Goal: Task Accomplishment & Management: Complete application form

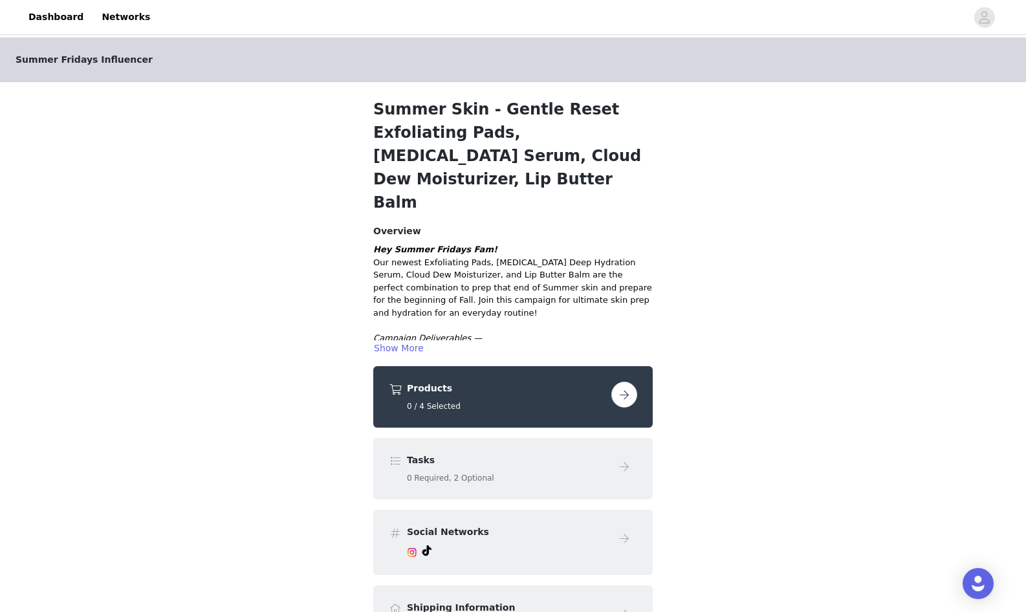
click at [627, 382] on button "button" at bounding box center [624, 395] width 26 height 26
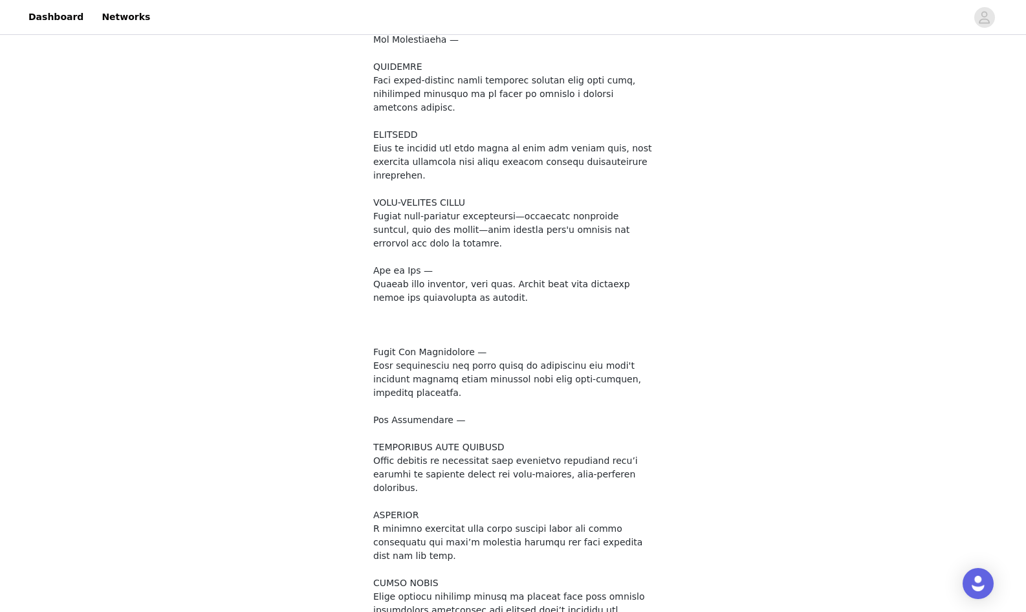
scroll to position [824, 0]
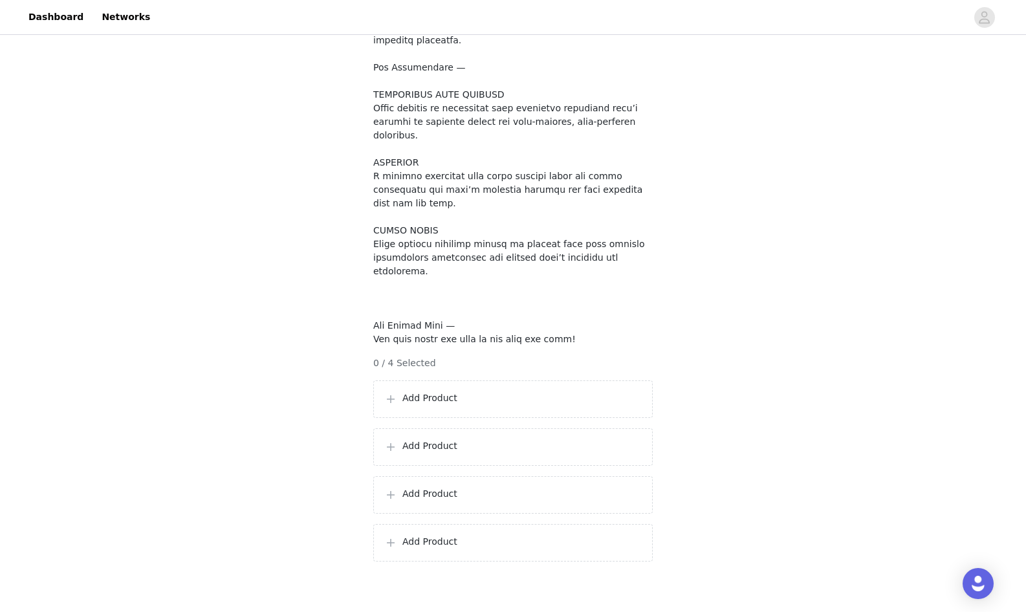
click at [521, 380] on div "Add Product" at bounding box center [513, 399] width 280 height 38
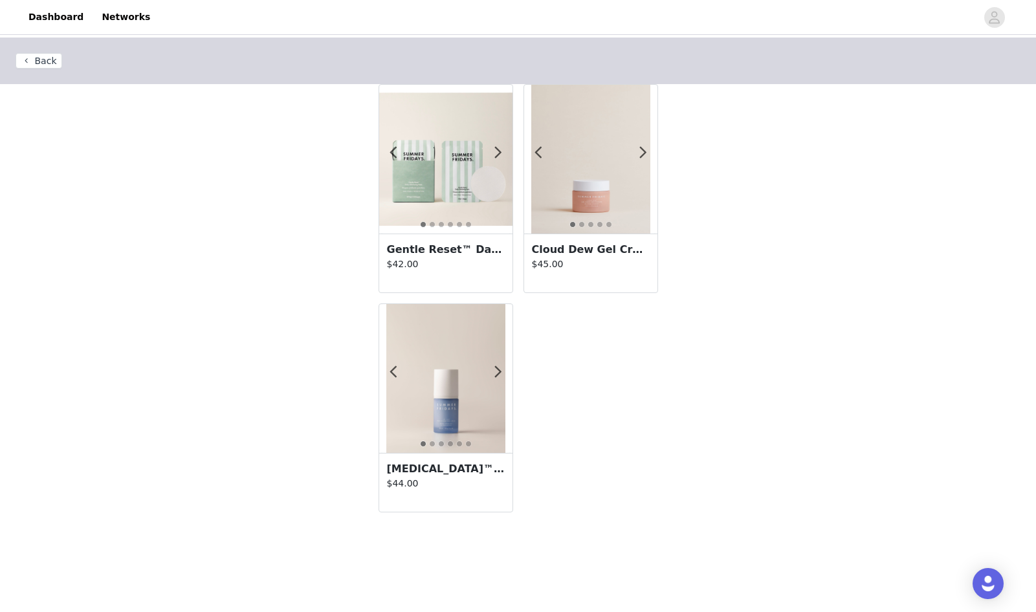
click at [43, 58] on button "Back" at bounding box center [39, 61] width 47 height 16
click at [45, 61] on button "Back" at bounding box center [39, 61] width 47 height 16
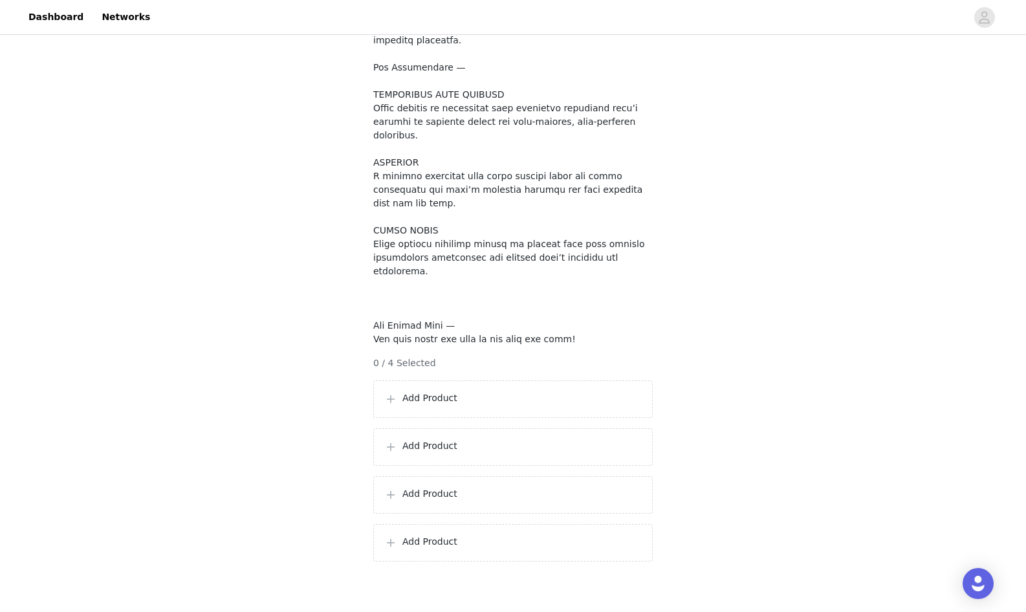
scroll to position [815, 0]
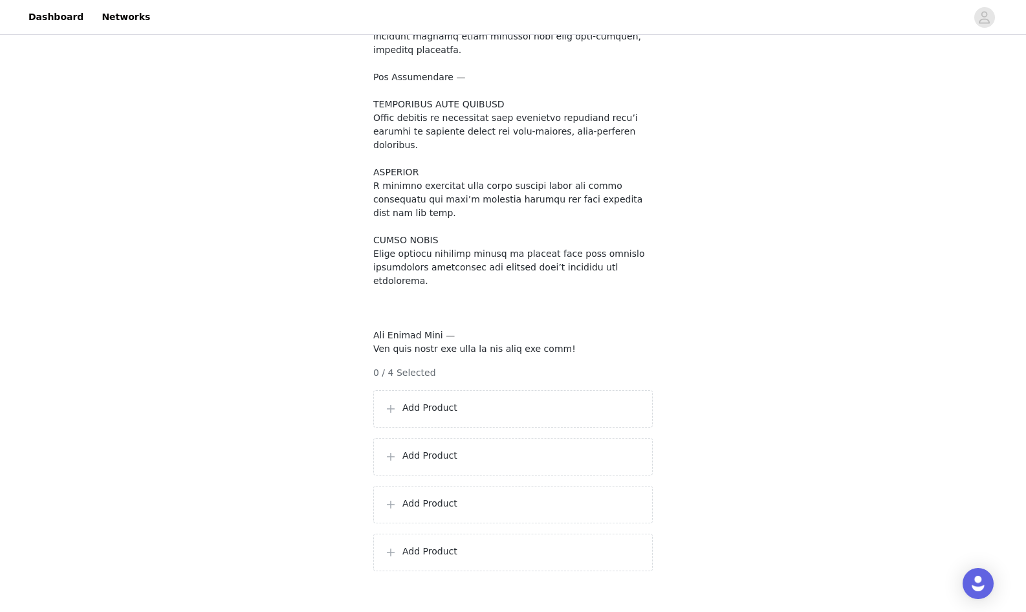
click at [429, 401] on p "Add Product" at bounding box center [521, 408] width 239 height 14
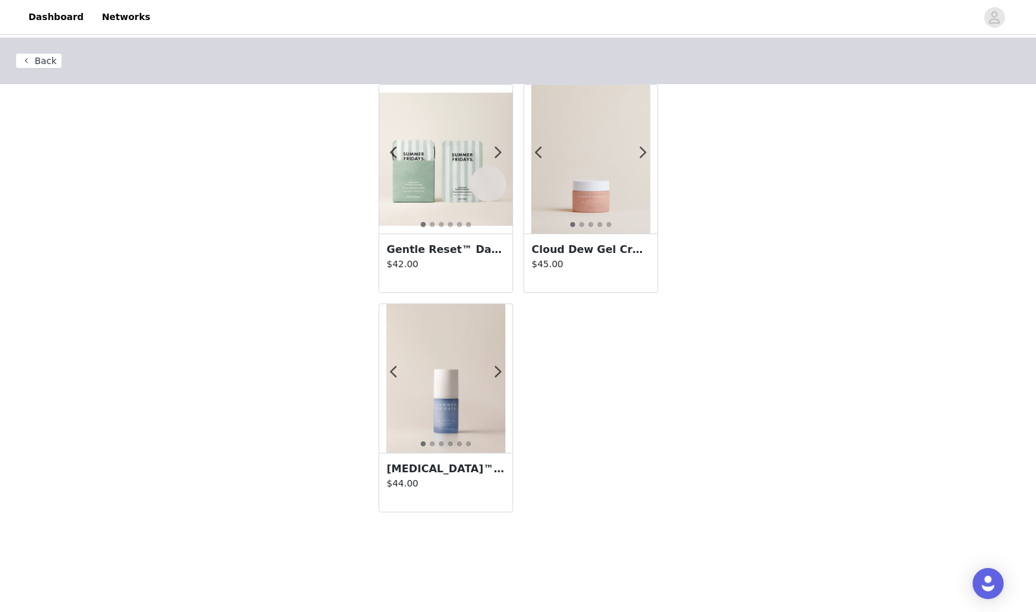
click at [442, 169] on img at bounding box center [445, 159] width 133 height 133
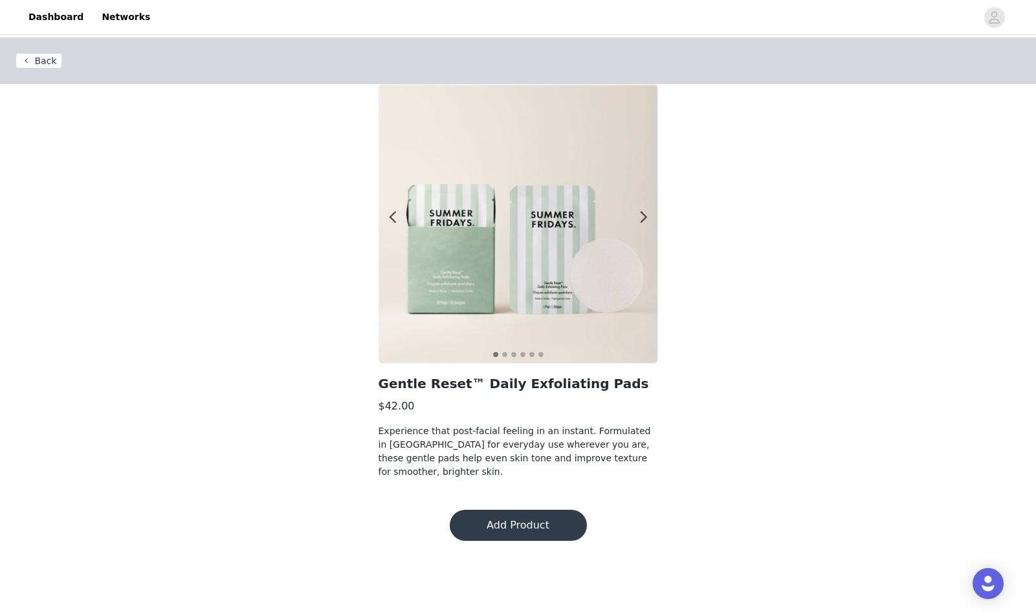
click at [516, 510] on button "Add Product" at bounding box center [518, 525] width 137 height 31
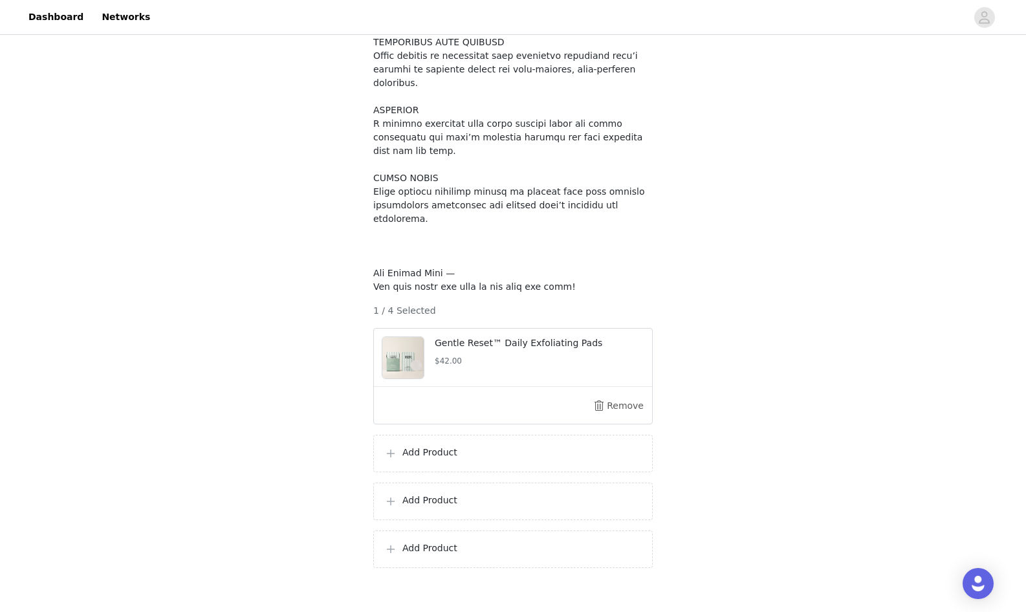
scroll to position [883, 0]
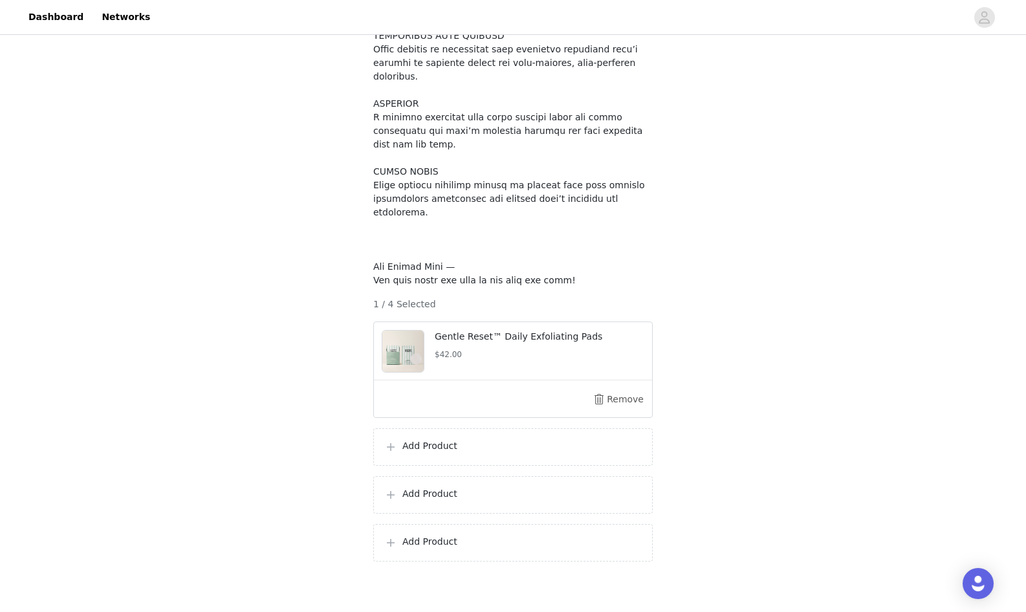
click at [498, 439] on p "Add Product" at bounding box center [521, 446] width 239 height 14
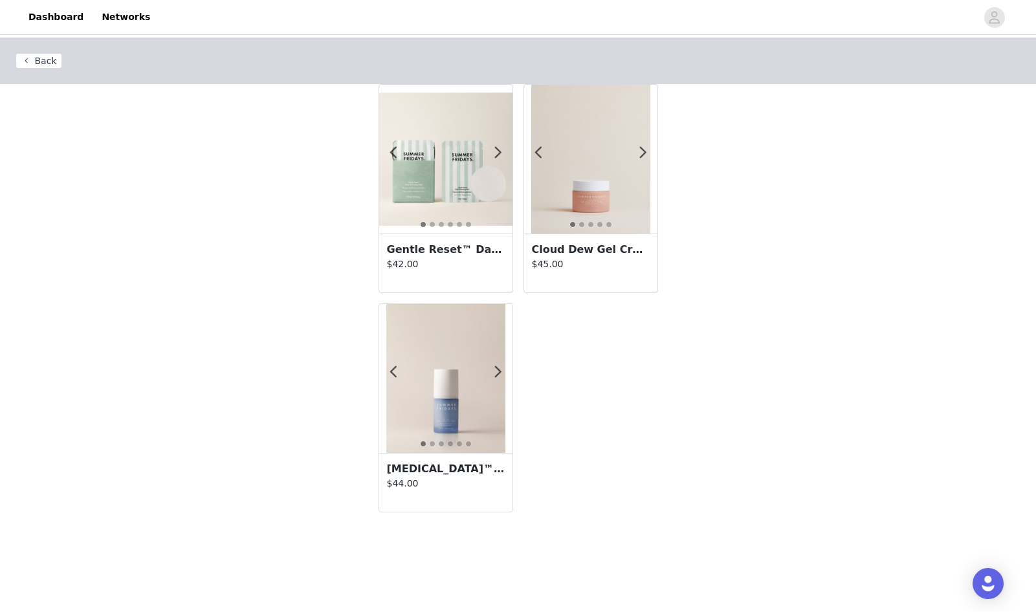
click at [591, 208] on img at bounding box center [590, 159] width 119 height 149
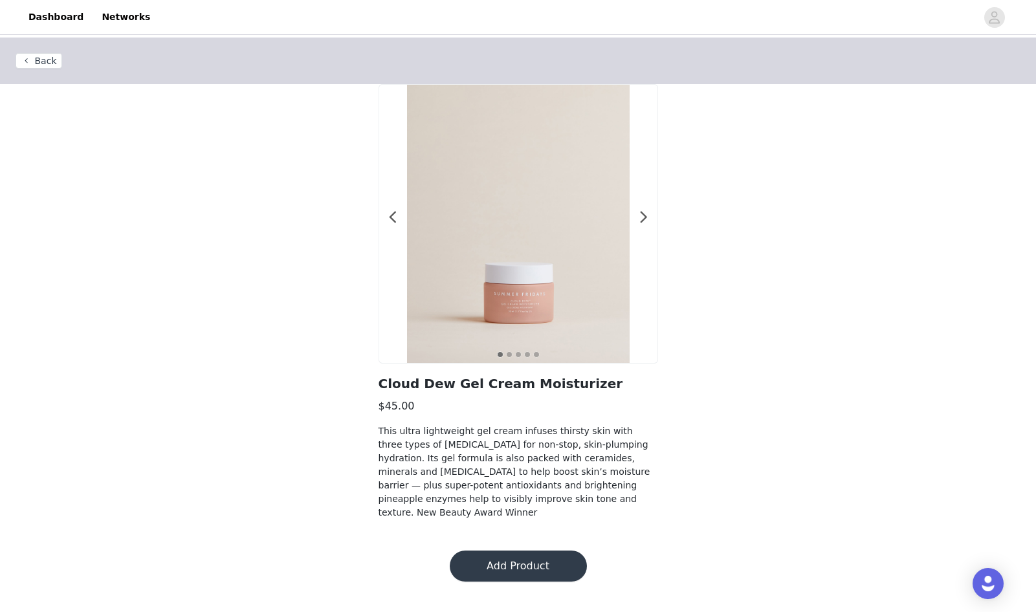
click at [514, 560] on button "Add Product" at bounding box center [518, 566] width 137 height 31
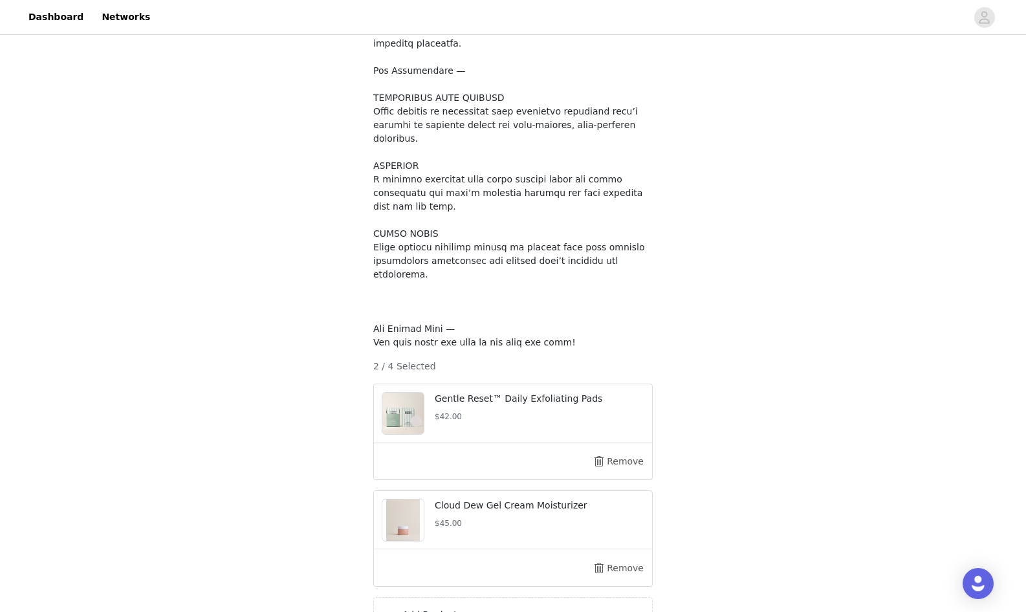
scroll to position [889, 0]
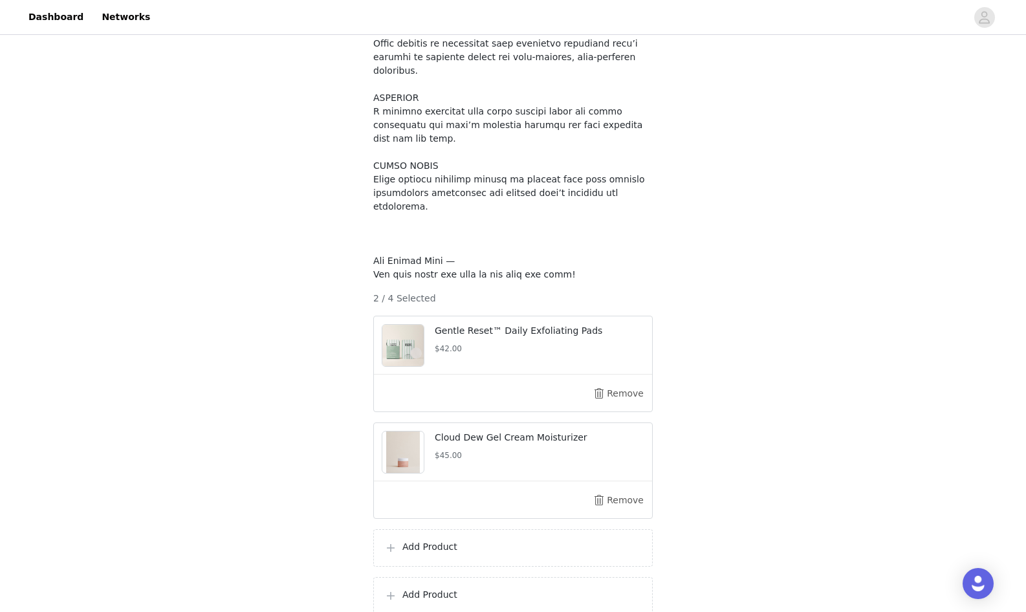
click at [466, 529] on div "Add Product" at bounding box center [513, 548] width 280 height 38
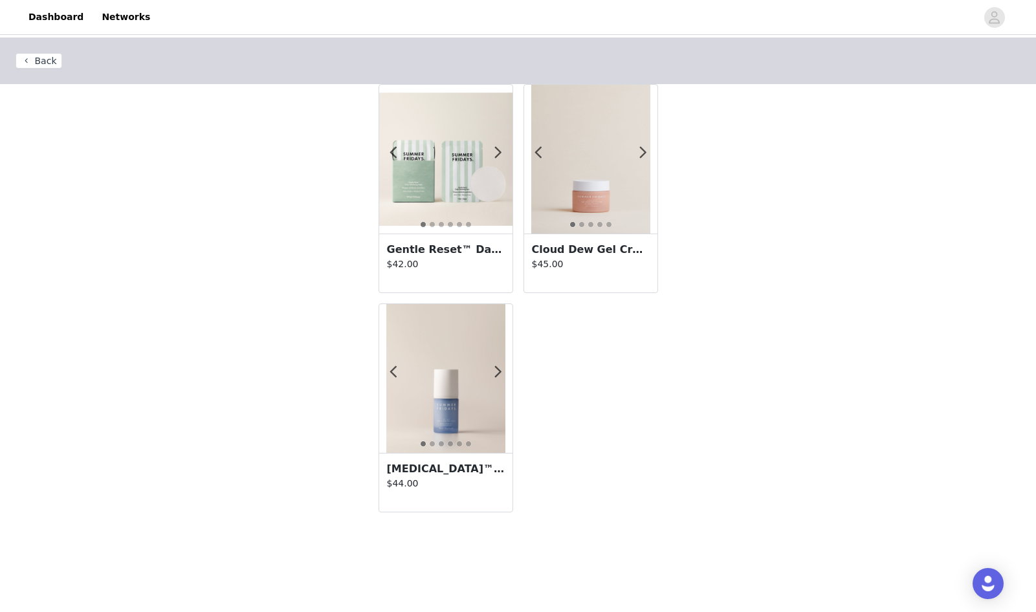
click at [450, 393] on img at bounding box center [445, 378] width 119 height 149
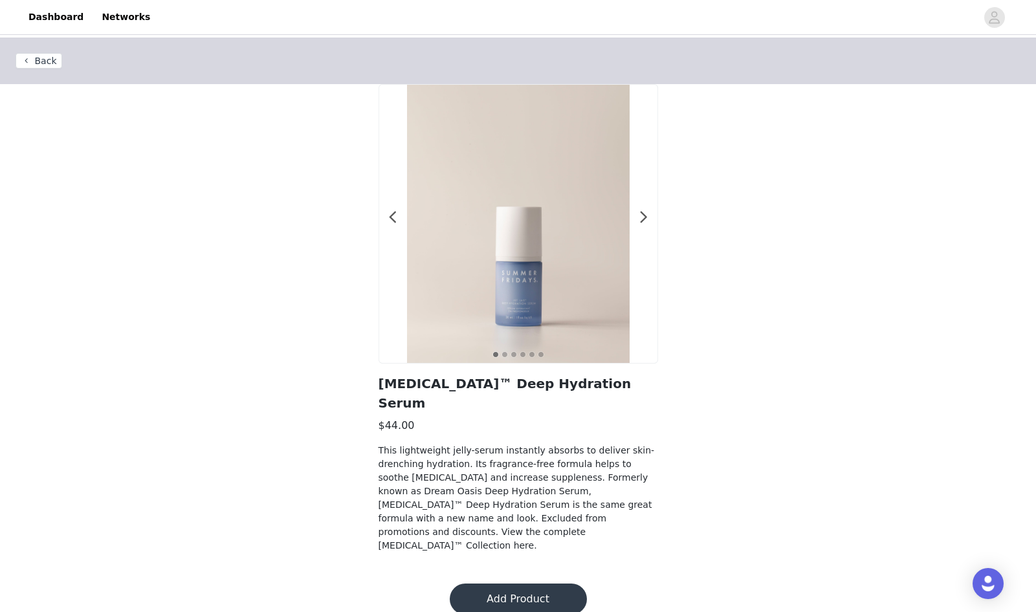
click at [511, 584] on button "Add Product" at bounding box center [518, 599] width 137 height 31
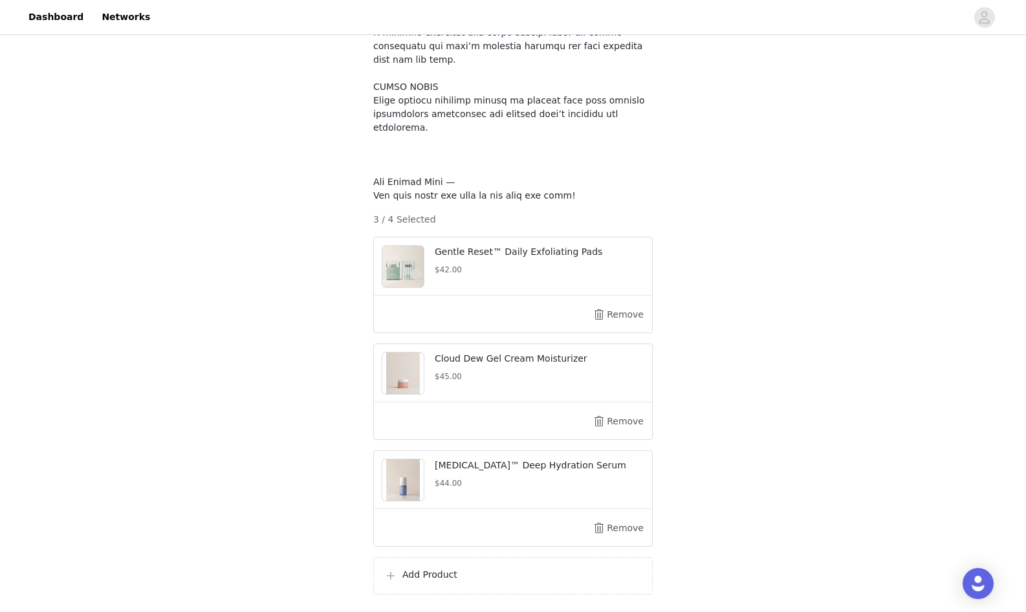
scroll to position [969, 0]
click at [417, 556] on div "Add Product" at bounding box center [513, 575] width 280 height 38
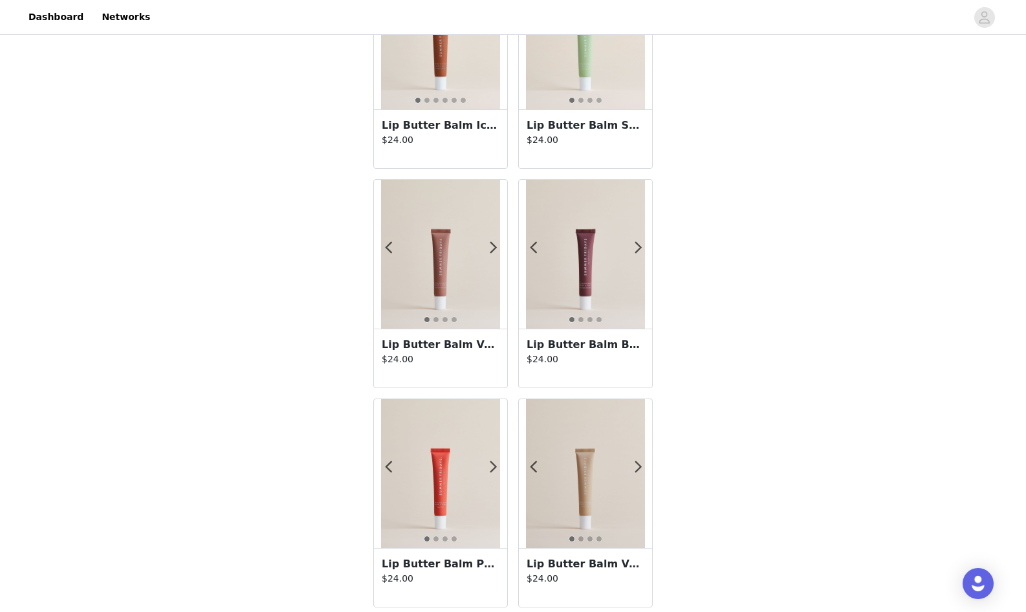
scroll to position [344, 0]
click at [576, 272] on img at bounding box center [585, 253] width 119 height 149
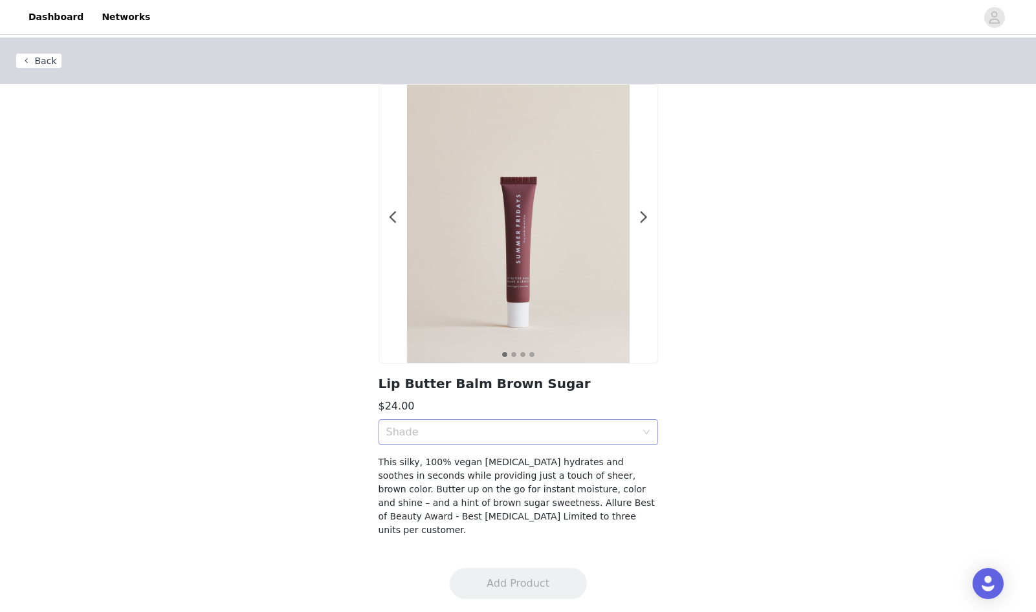
click at [472, 424] on div "Shade" at bounding box center [514, 432] width 256 height 25
click at [463, 452] on li "Brown Sugar" at bounding box center [518, 460] width 280 height 21
click at [492, 572] on button "Add Product" at bounding box center [518, 583] width 137 height 31
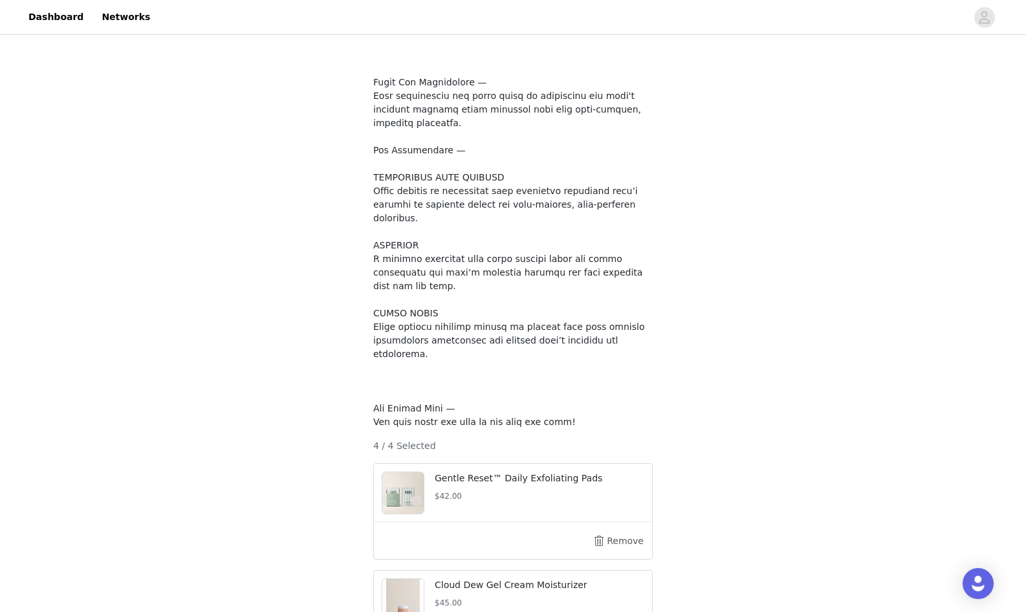
scroll to position [1060, 0]
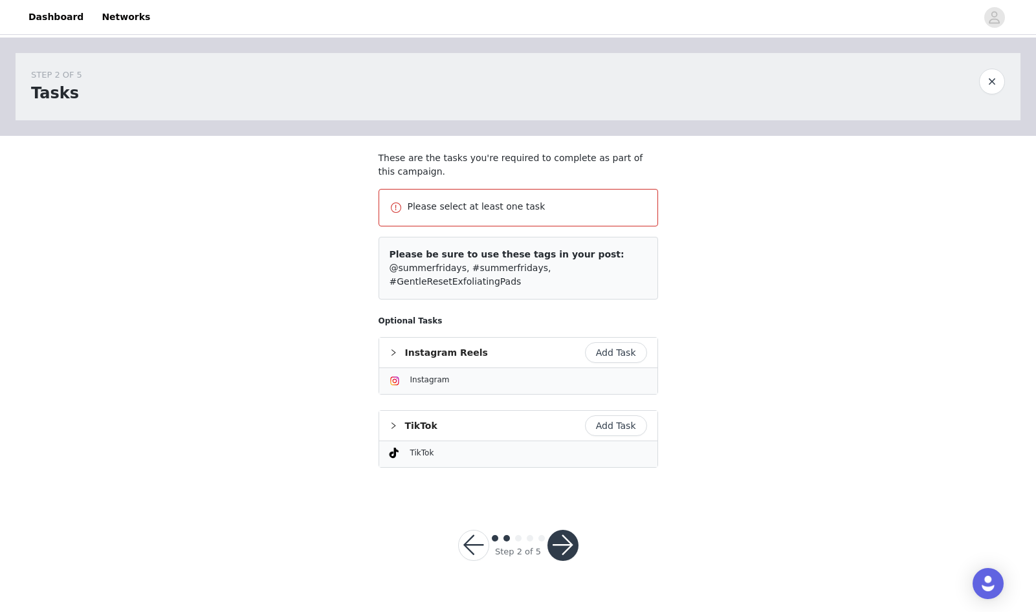
click at [633, 354] on button "Add Task" at bounding box center [616, 352] width 62 height 21
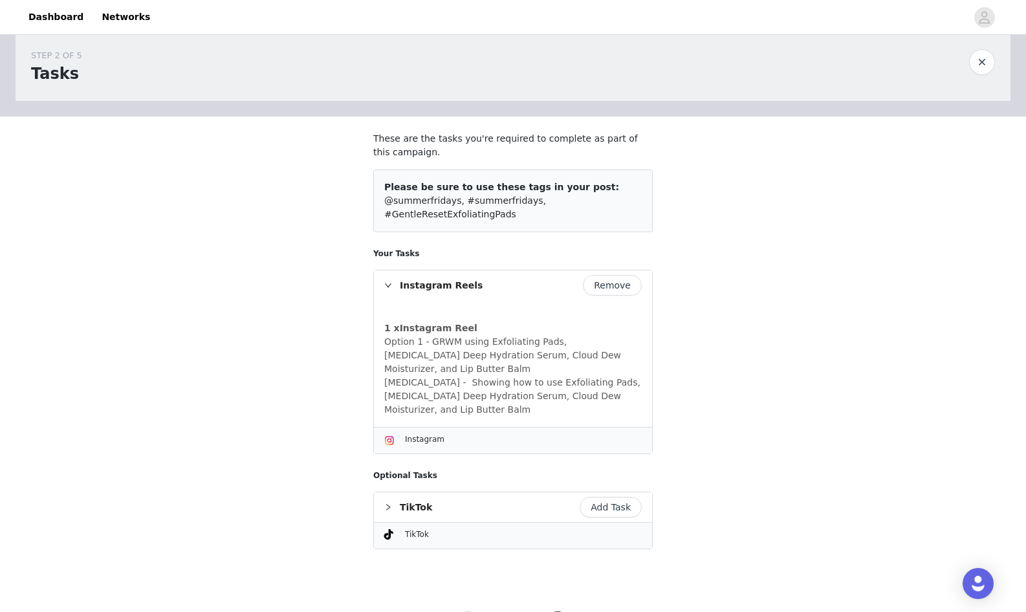
scroll to position [67, 0]
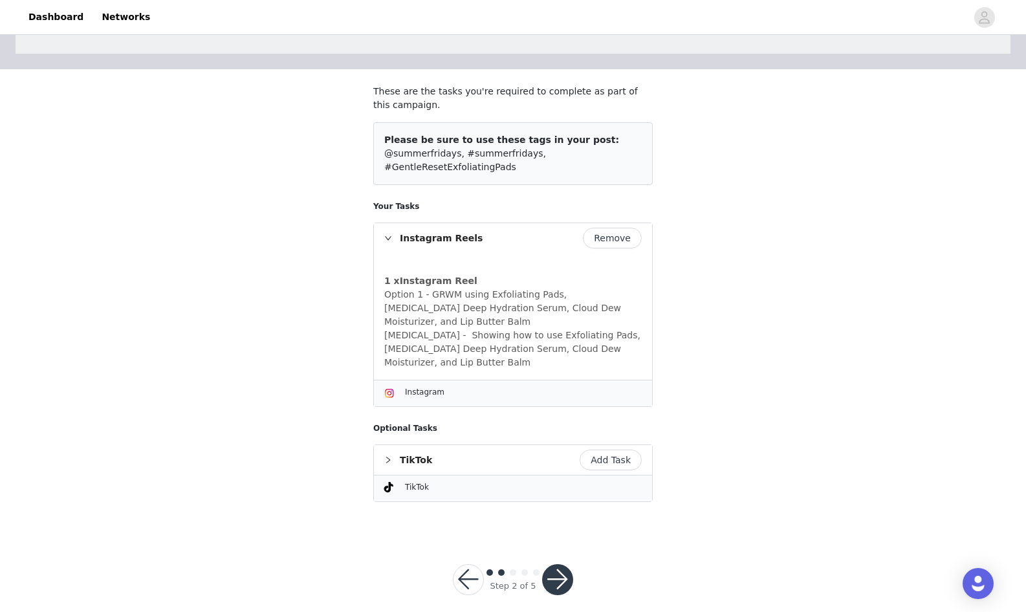
click at [561, 564] on button "button" at bounding box center [557, 579] width 31 height 31
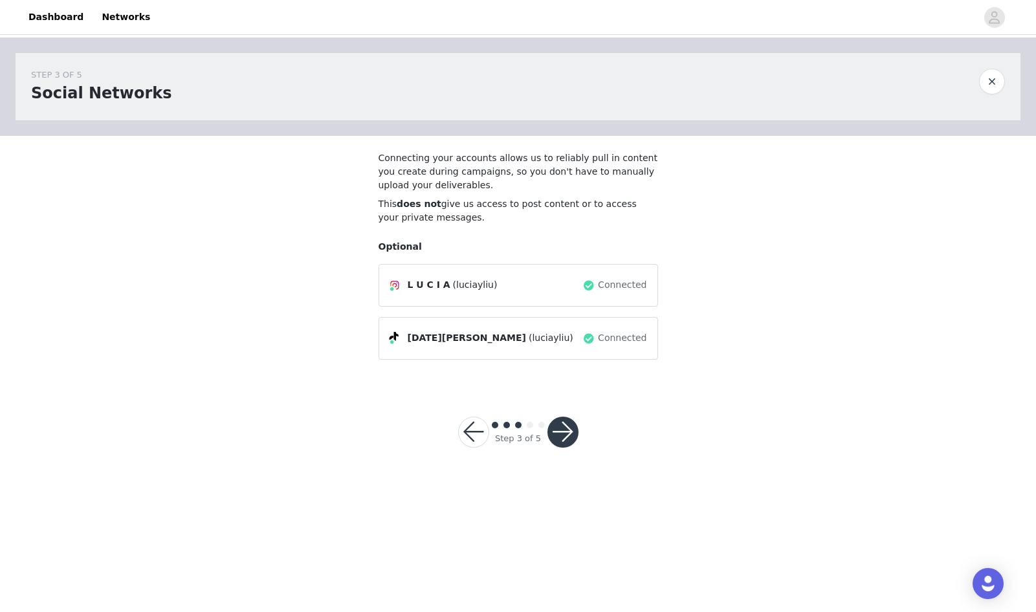
click at [573, 435] on button "button" at bounding box center [562, 432] width 31 height 31
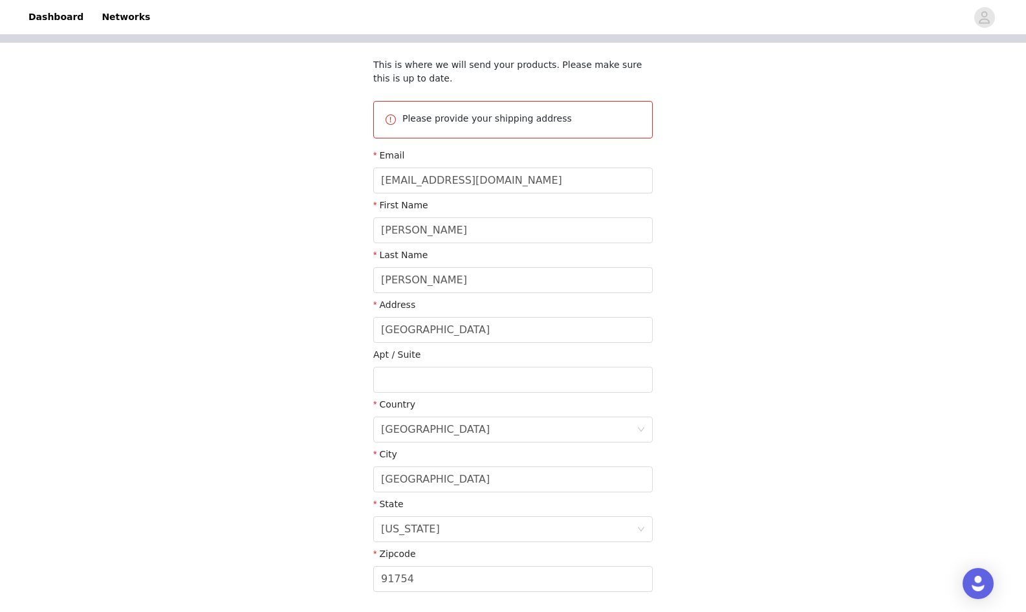
scroll to position [186, 0]
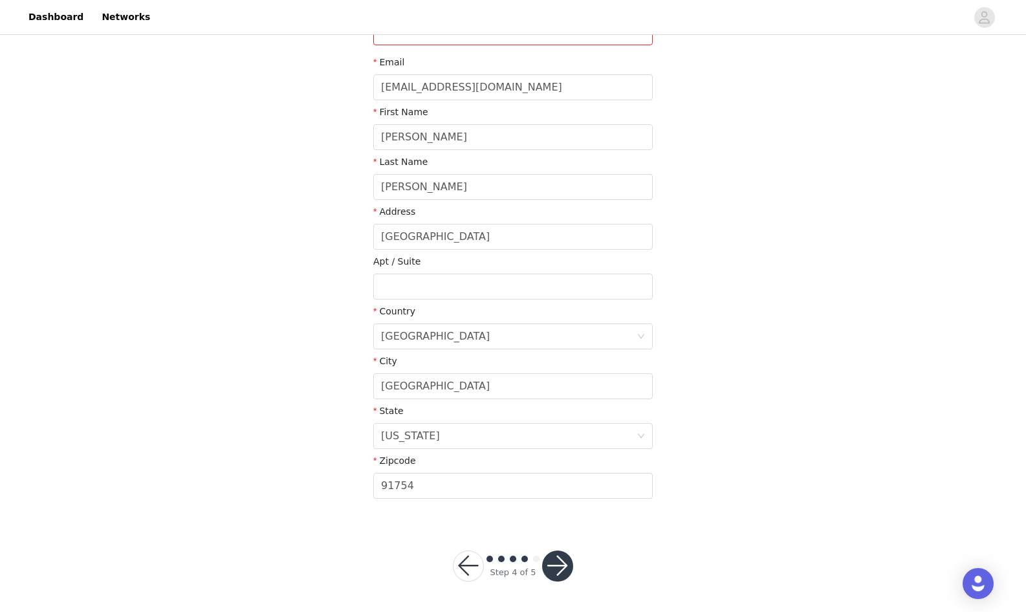
click at [566, 567] on button "button" at bounding box center [557, 566] width 31 height 31
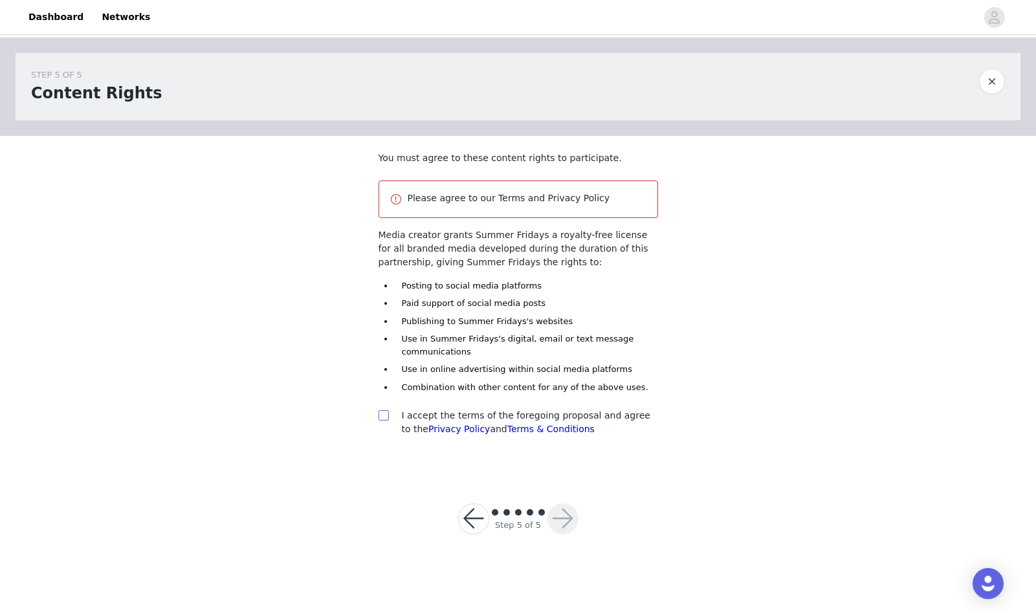
drag, startPoint x: 384, startPoint y: 414, endPoint x: 390, endPoint y: 419, distance: 7.4
click at [384, 415] on input "checkbox" at bounding box center [382, 414] width 9 height 9
checkbox input "true"
click at [553, 517] on button "button" at bounding box center [562, 518] width 31 height 31
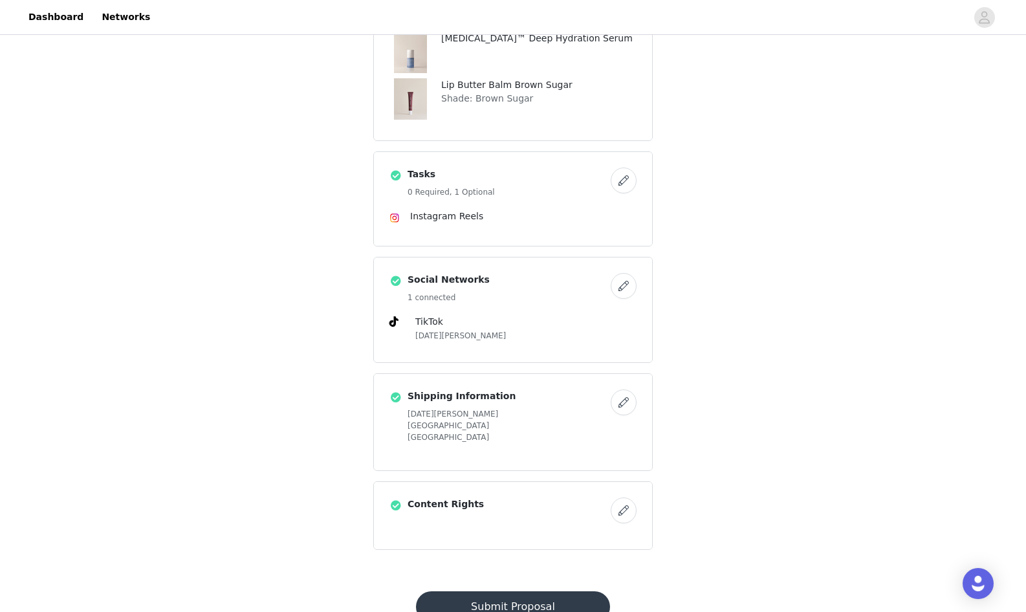
scroll to position [487, 0]
click at [534, 591] on button "Submit Proposal" at bounding box center [512, 606] width 193 height 31
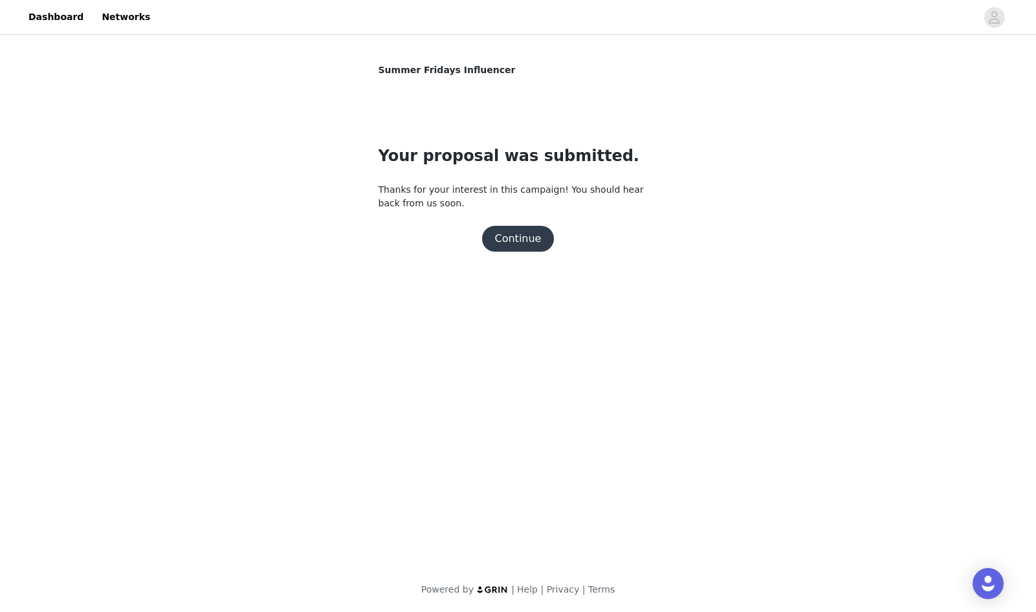
click at [524, 240] on button "Continue" at bounding box center [518, 239] width 72 height 26
